Goal: Information Seeking & Learning: Find specific fact

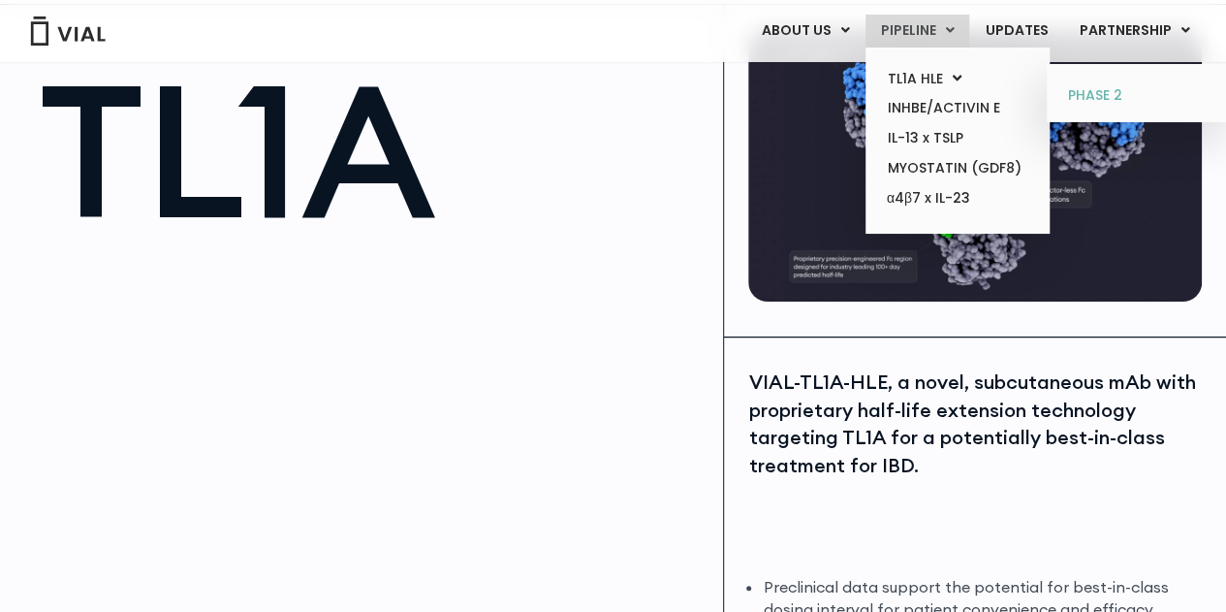
click at [1136, 96] on link "PHASE 2" at bounding box center [1139, 95] width 170 height 31
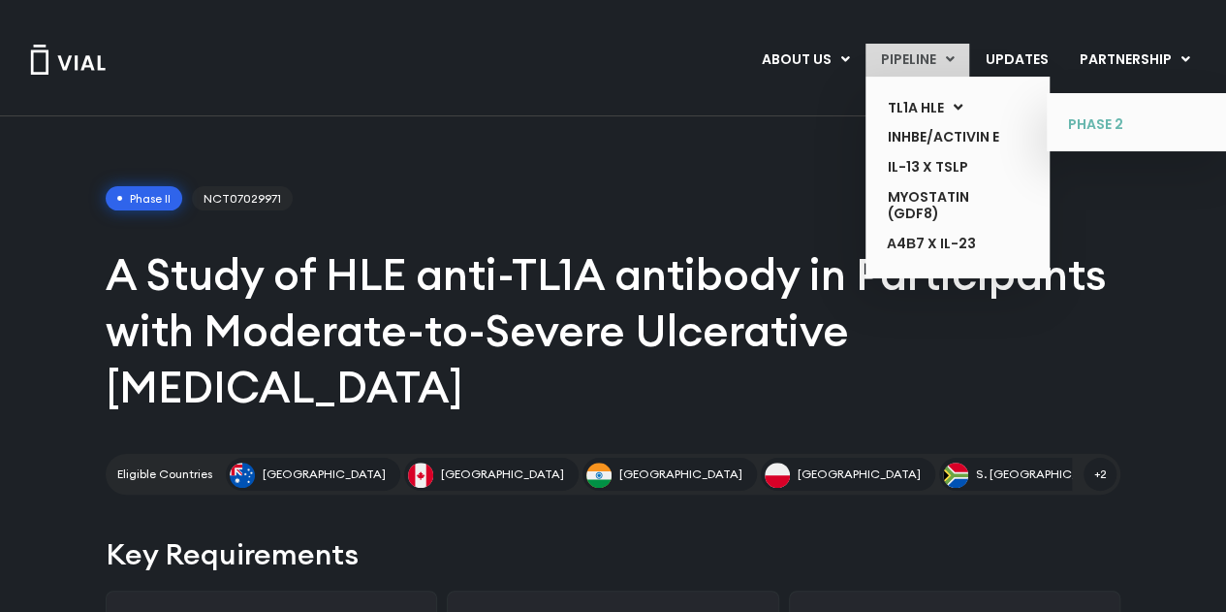
click at [1090, 127] on link "PHASE 2" at bounding box center [1125, 125] width 142 height 31
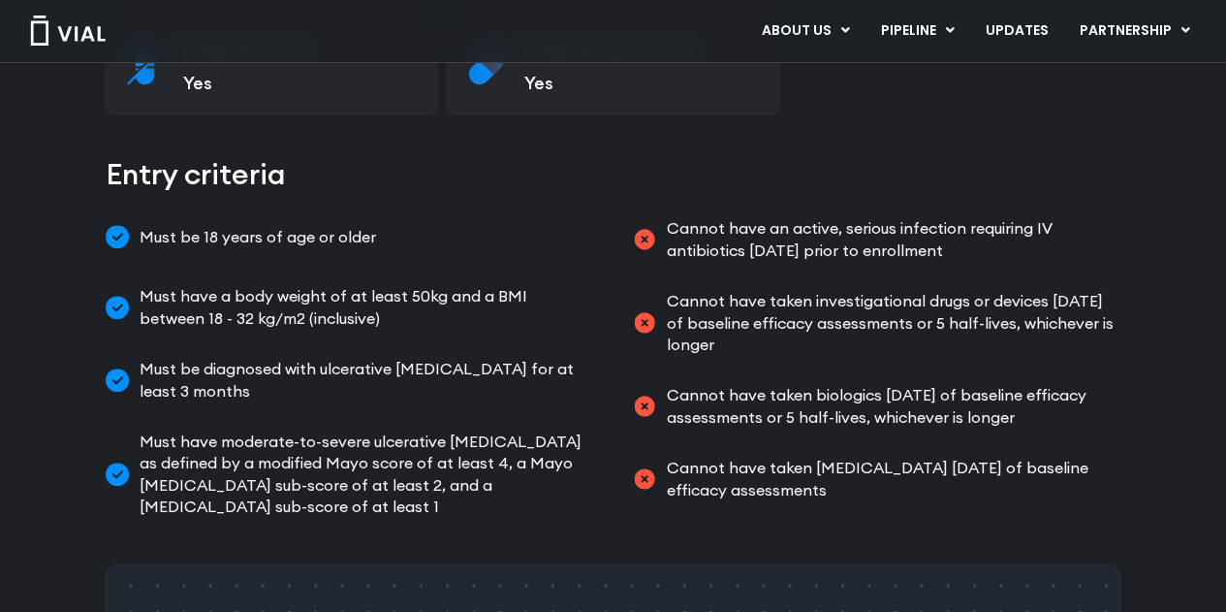
scroll to position [731, 0]
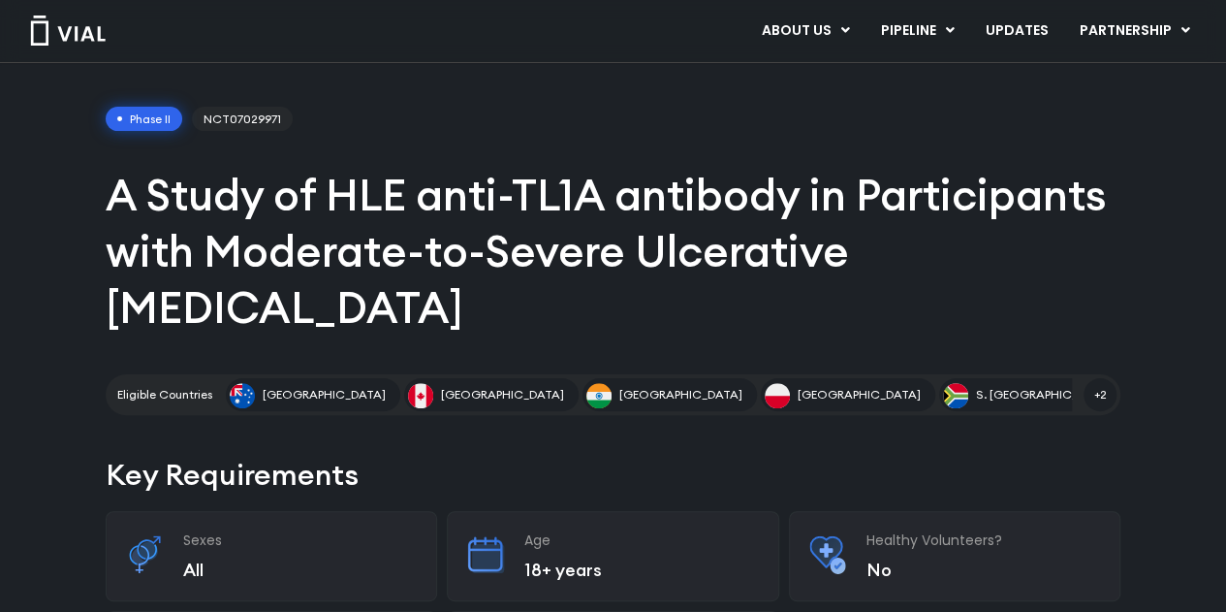
scroll to position [80, 0]
drag, startPoint x: 205, startPoint y: 115, endPoint x: 302, endPoint y: 121, distance: 97.1
click at [302, 121] on div "Phase II NCT07029971" at bounding box center [613, 118] width 1015 height 25
copy span "NCT07029971"
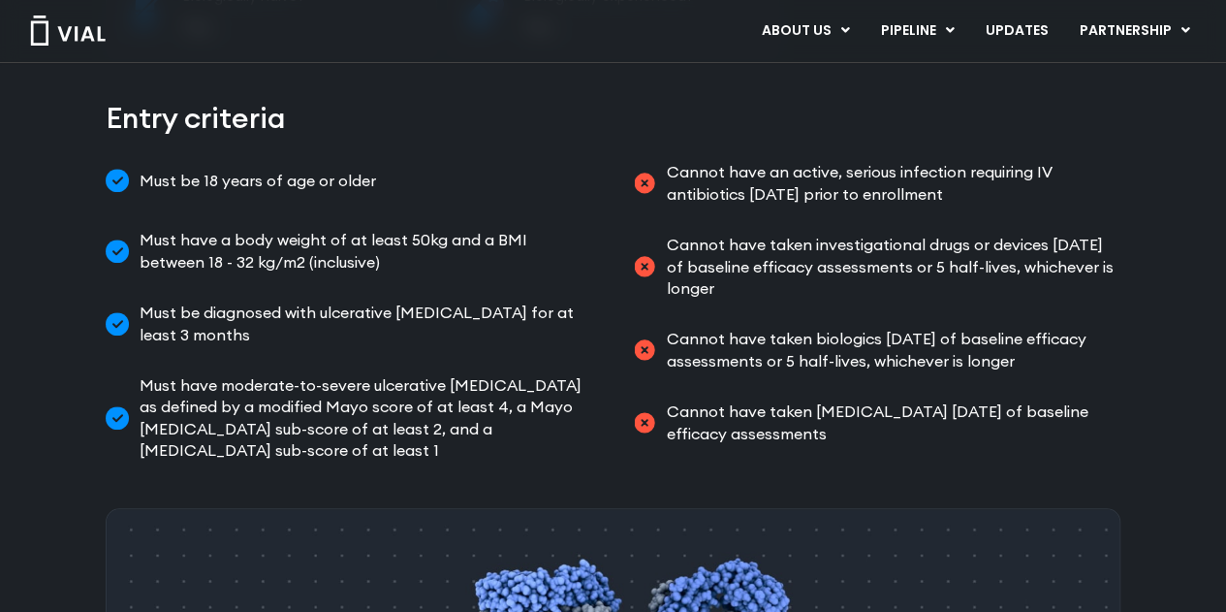
scroll to position [737, 0]
